Goal: Task Accomplishment & Management: Use online tool/utility

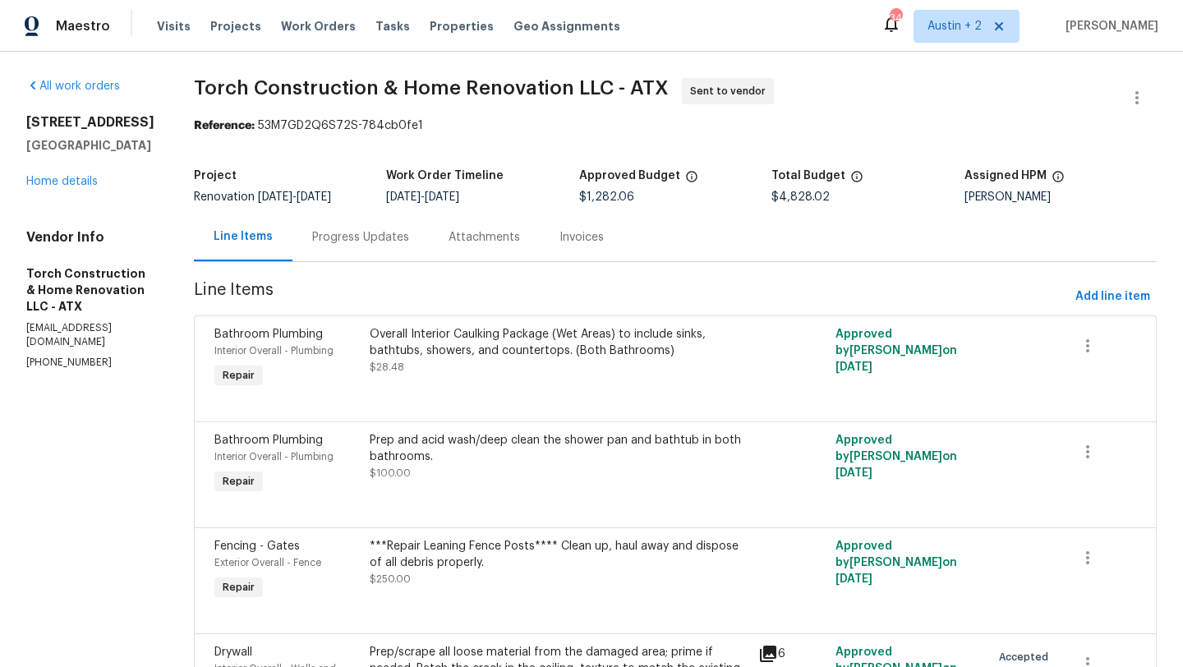
click at [378, 30] on span "Tasks" at bounding box center [393, 27] width 35 height 12
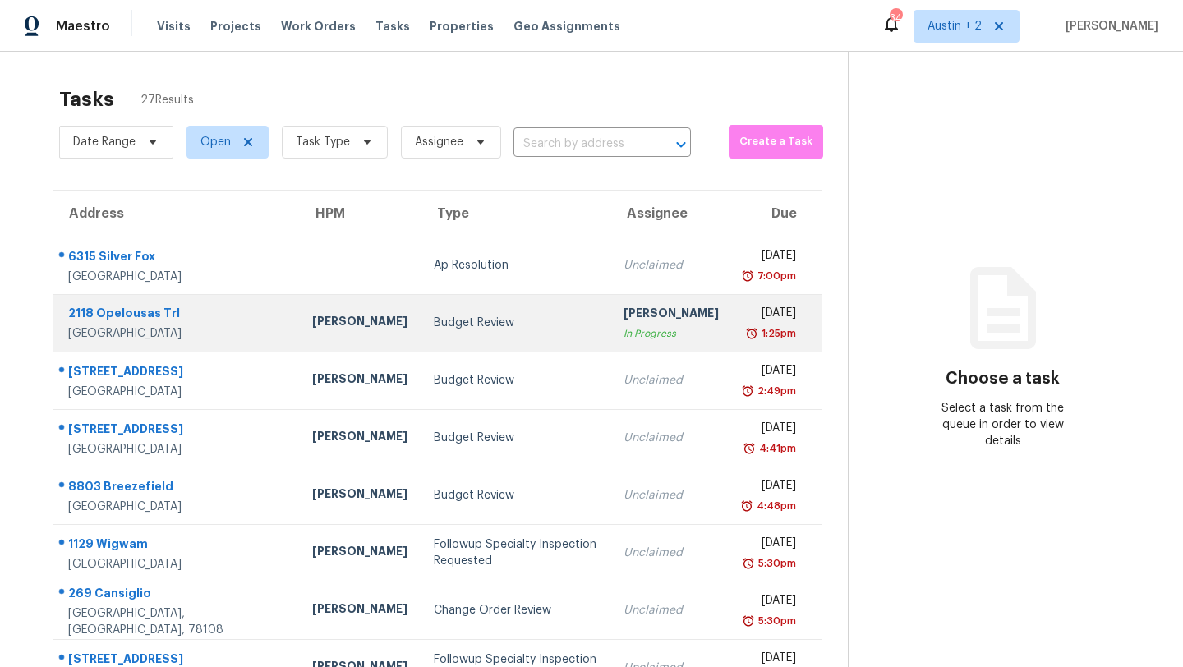
click at [524, 334] on td "Budget Review" at bounding box center [516, 323] width 190 height 58
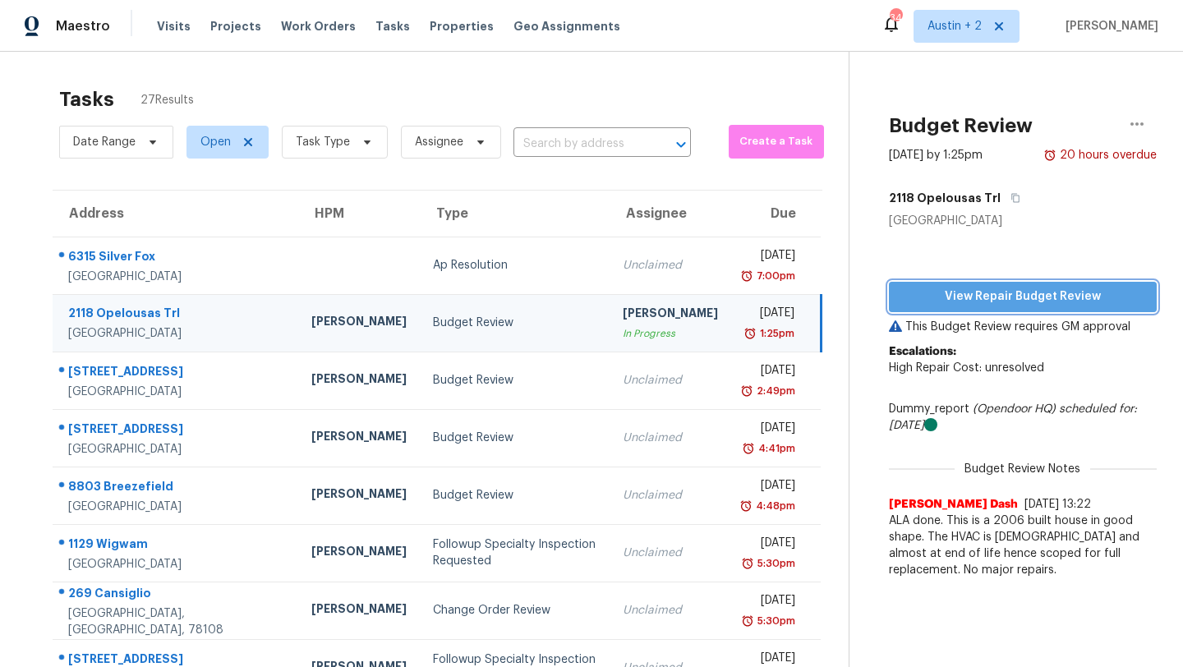
click at [902, 292] on span "View Repair Budget Review" at bounding box center [1023, 297] width 242 height 21
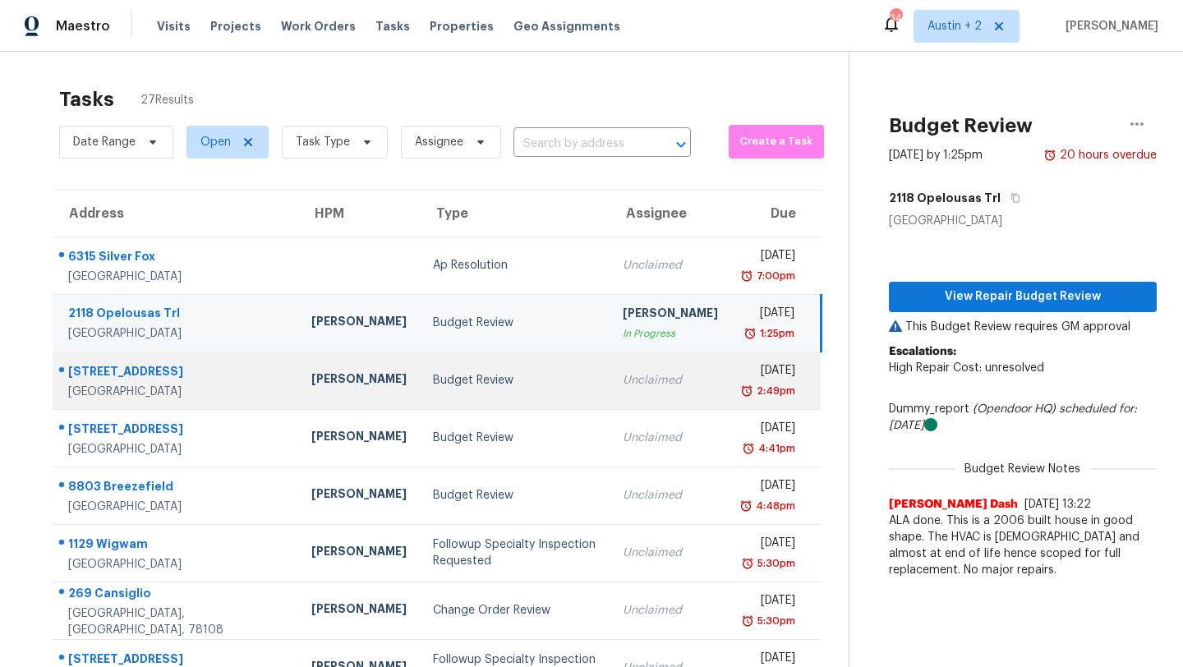
click at [610, 390] on td "Unclaimed" at bounding box center [671, 381] width 122 height 58
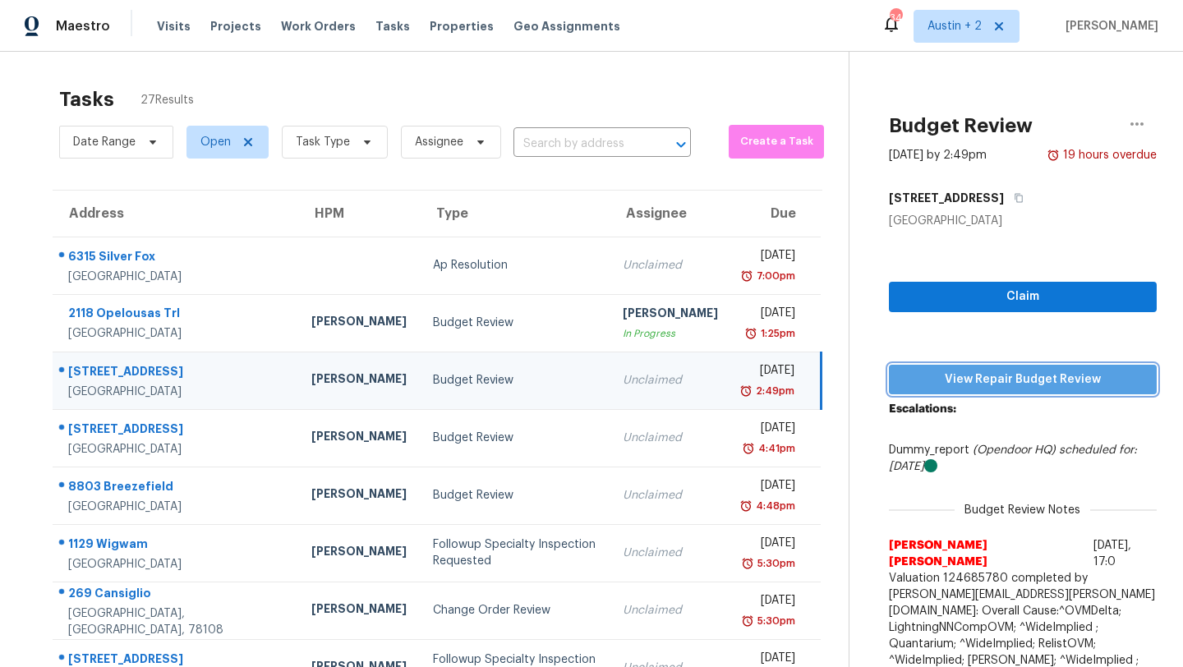
click at [967, 375] on span "View Repair Budget Review" at bounding box center [1023, 380] width 242 height 21
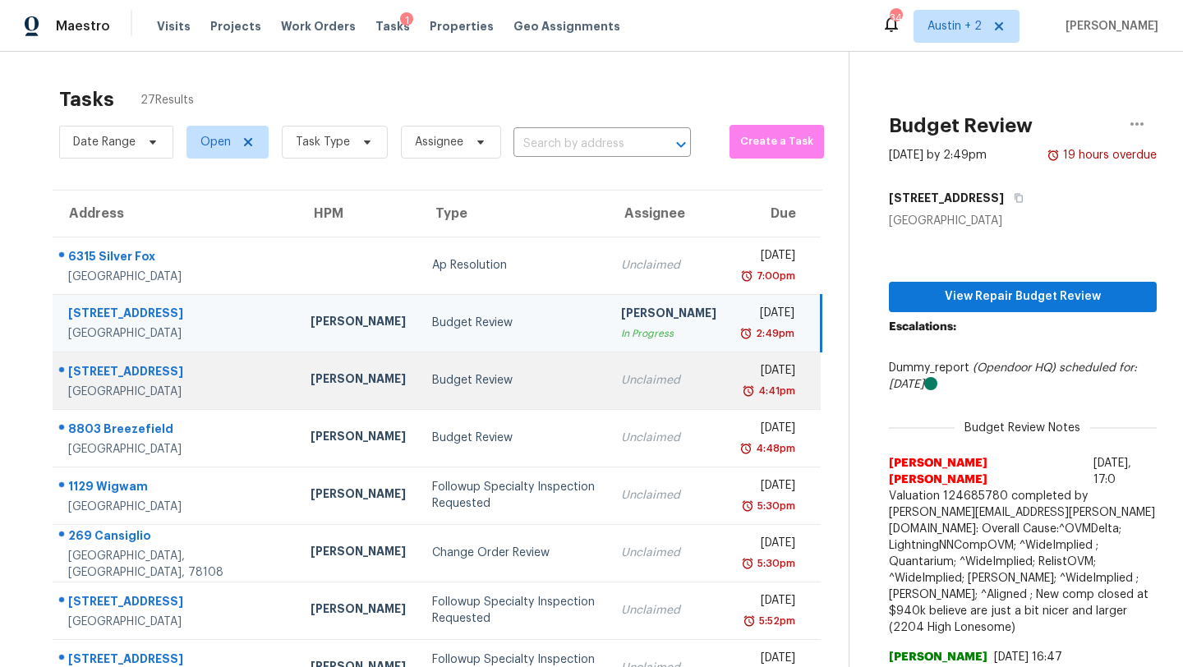
click at [432, 386] on div "Budget Review" at bounding box center [513, 380] width 163 height 16
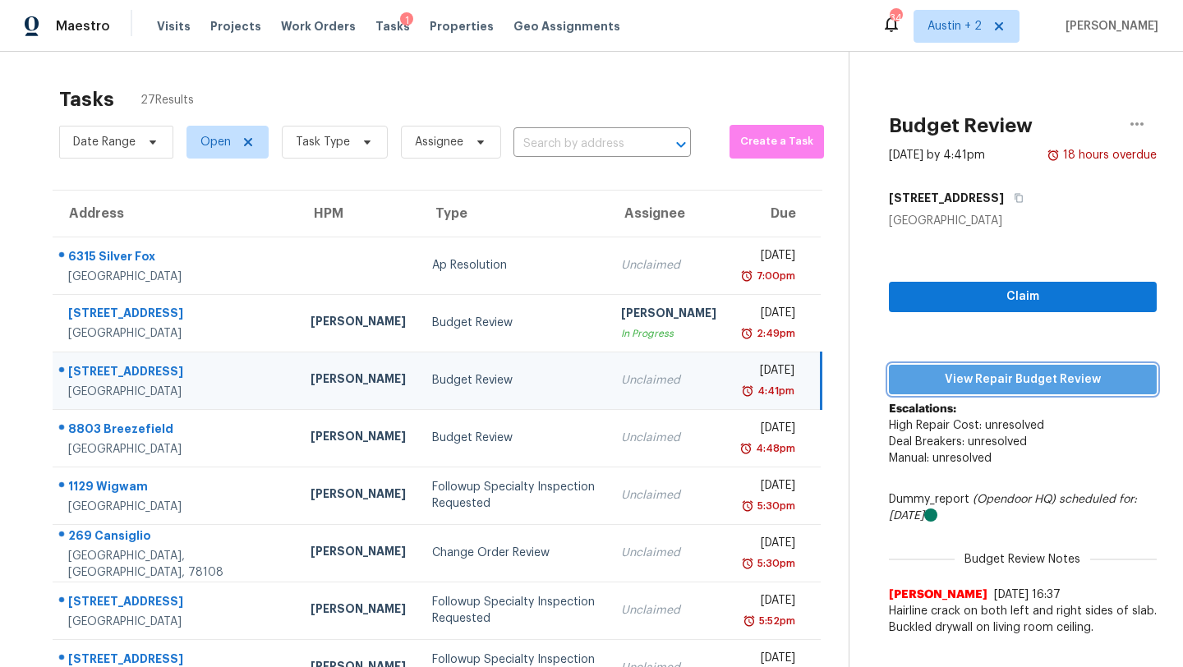
click at [902, 383] on span "View Repair Budget Review" at bounding box center [1023, 380] width 242 height 21
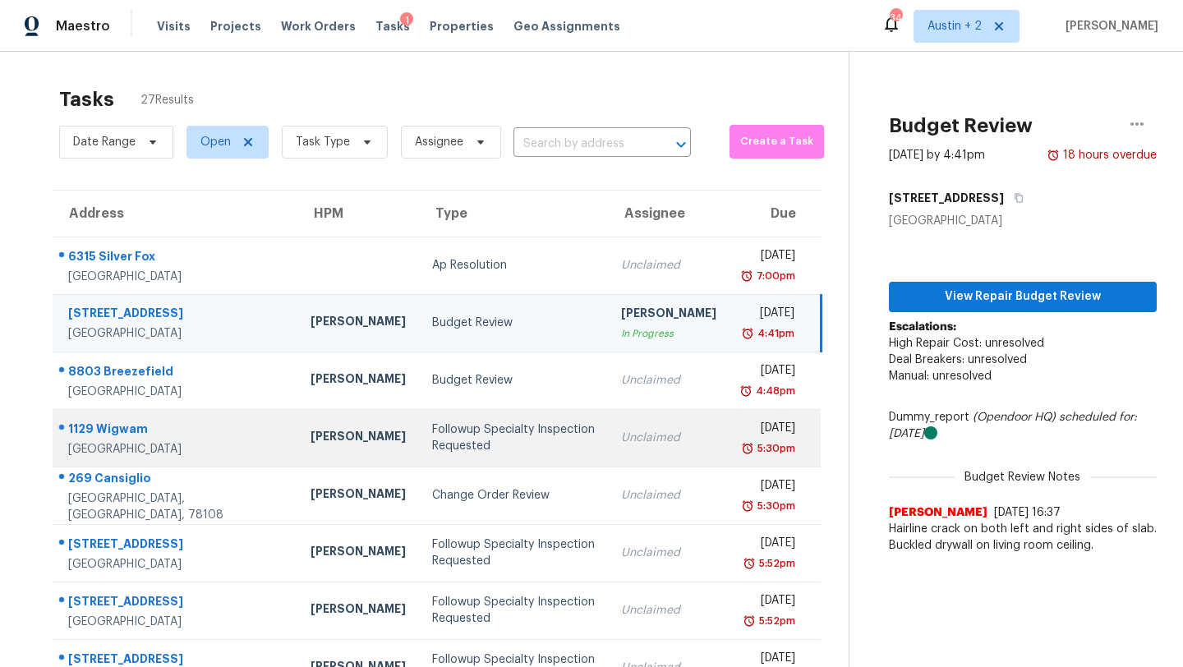
click at [419, 413] on td "Followup Specialty Inspection Requested" at bounding box center [513, 438] width 189 height 58
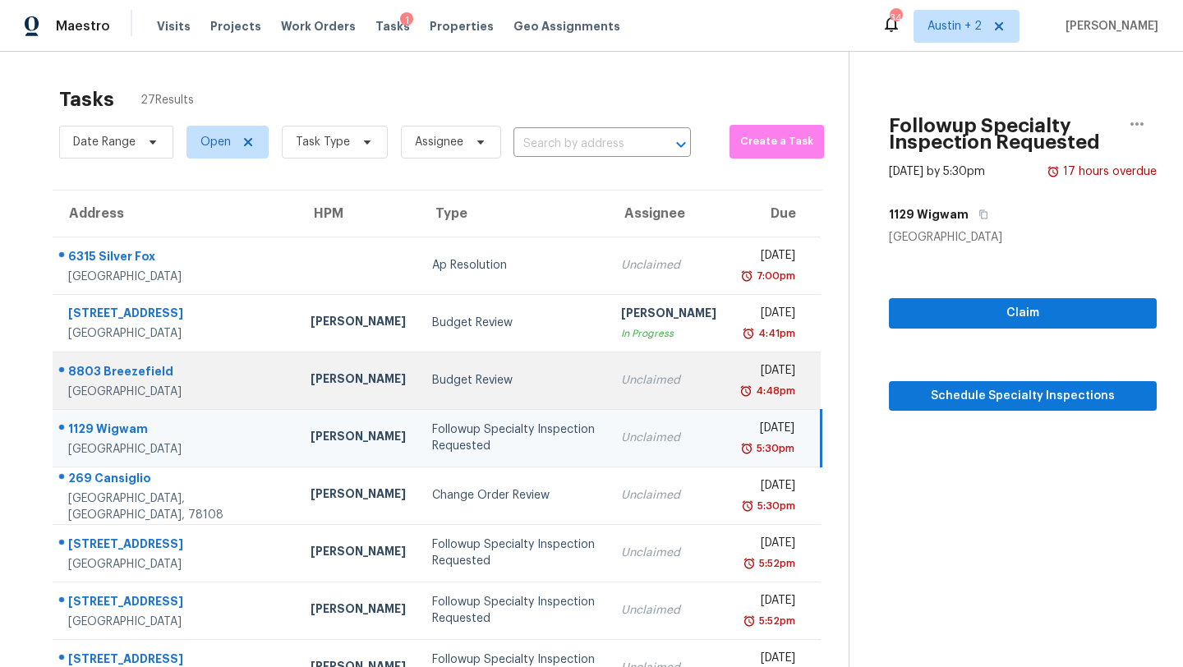
click at [432, 375] on div "Budget Review" at bounding box center [513, 380] width 163 height 16
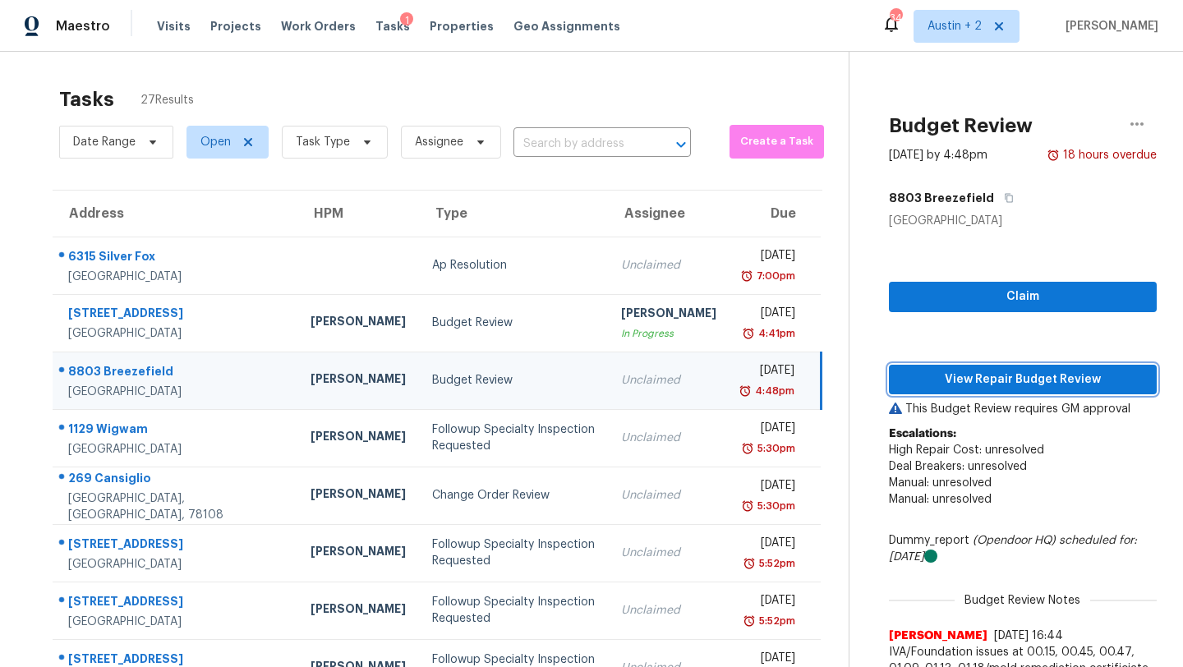
click at [979, 376] on span "View Repair Budget Review" at bounding box center [1023, 380] width 242 height 21
